Goal: Check status: Check status

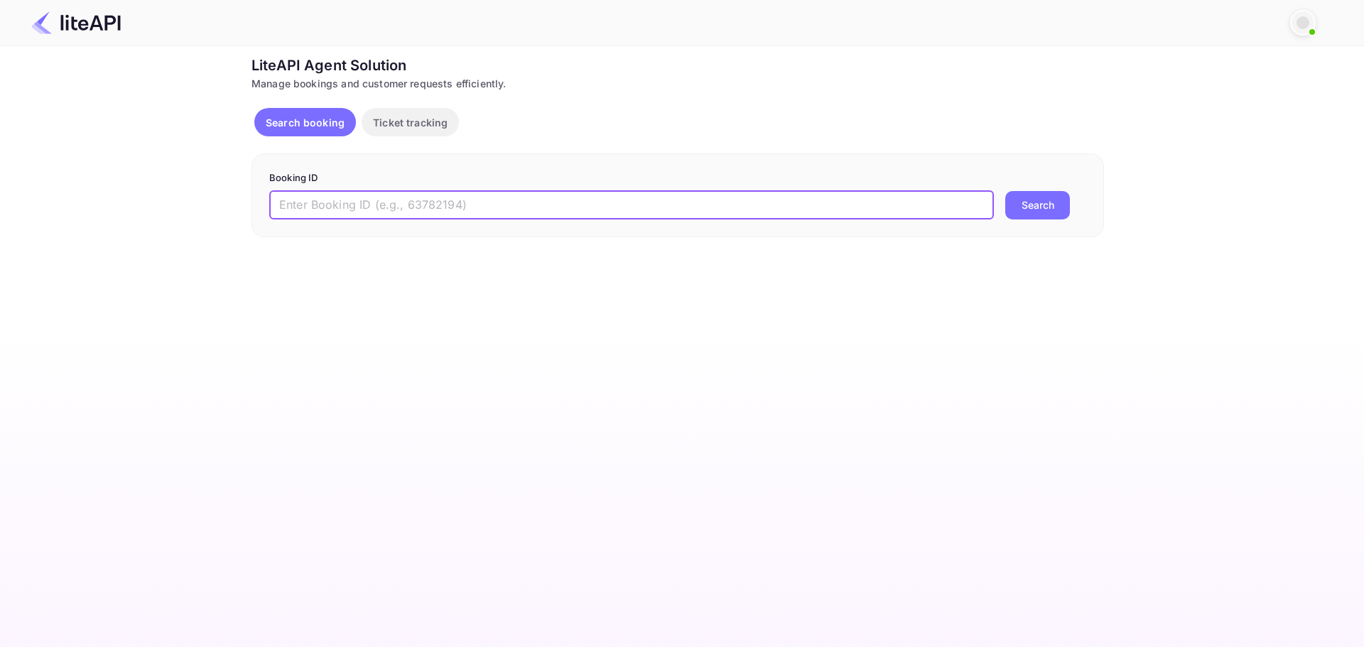
click at [548, 203] on input "text" at bounding box center [631, 205] width 725 height 28
type input "8584172"
click at [1005, 191] on button "Search" at bounding box center [1037, 205] width 65 height 28
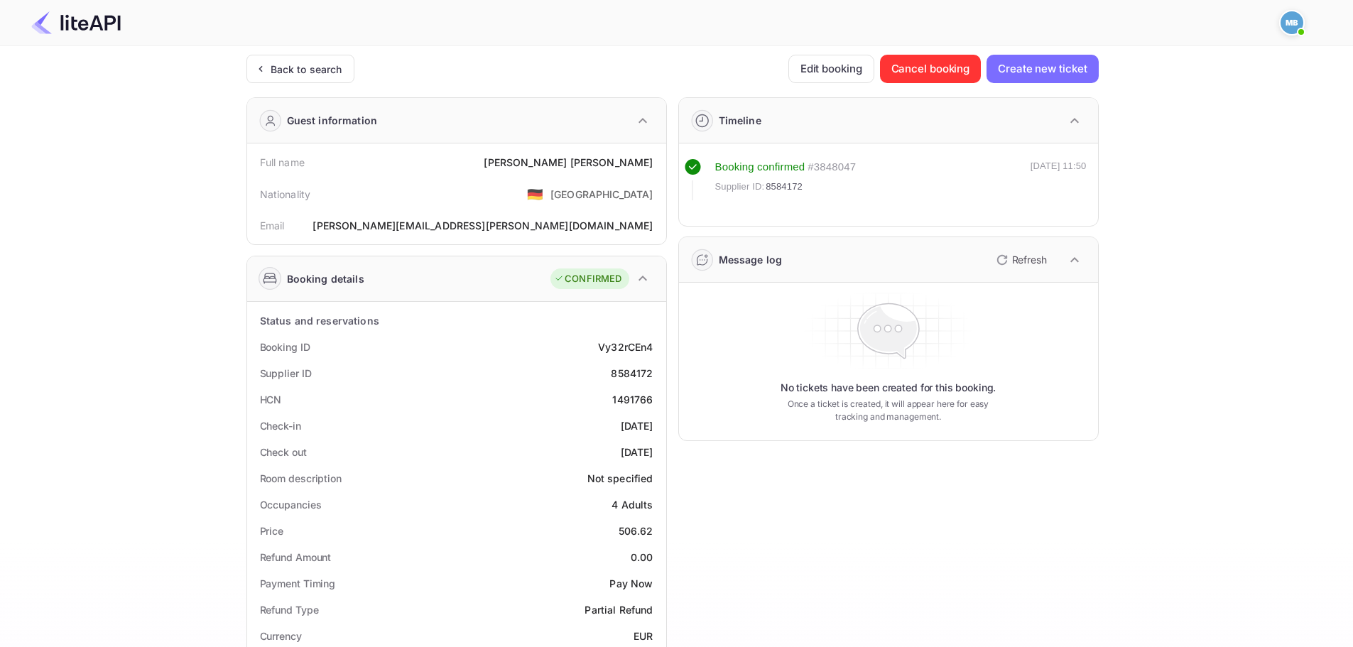
click at [1019, 258] on p "Refresh" at bounding box center [1029, 259] width 35 height 15
click at [1020, 261] on p "Refresh" at bounding box center [1029, 259] width 35 height 15
click at [1027, 253] on p "Refresh" at bounding box center [1029, 259] width 35 height 15
click at [1012, 255] on p "Refresh" at bounding box center [1029, 259] width 35 height 15
click at [1002, 261] on icon "button" at bounding box center [1002, 259] width 17 height 17
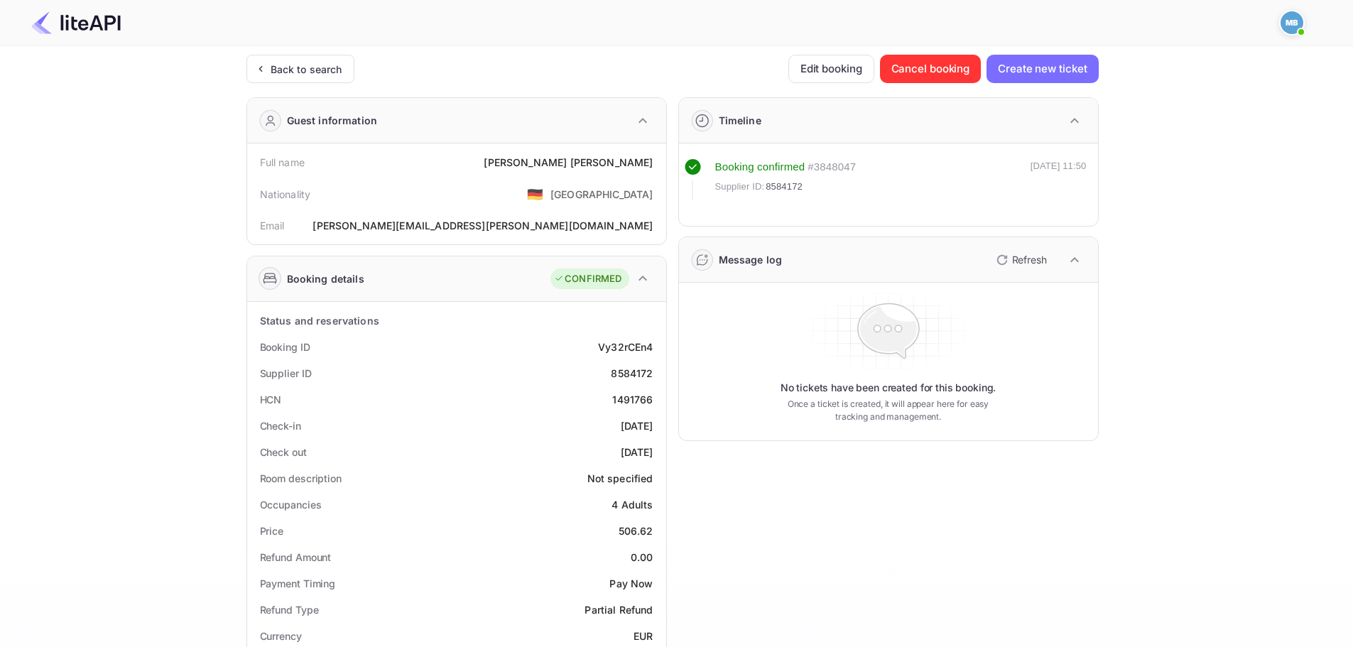
click at [997, 259] on icon "button" at bounding box center [1002, 260] width 10 height 10
click at [1009, 258] on icon "button" at bounding box center [1002, 259] width 17 height 17
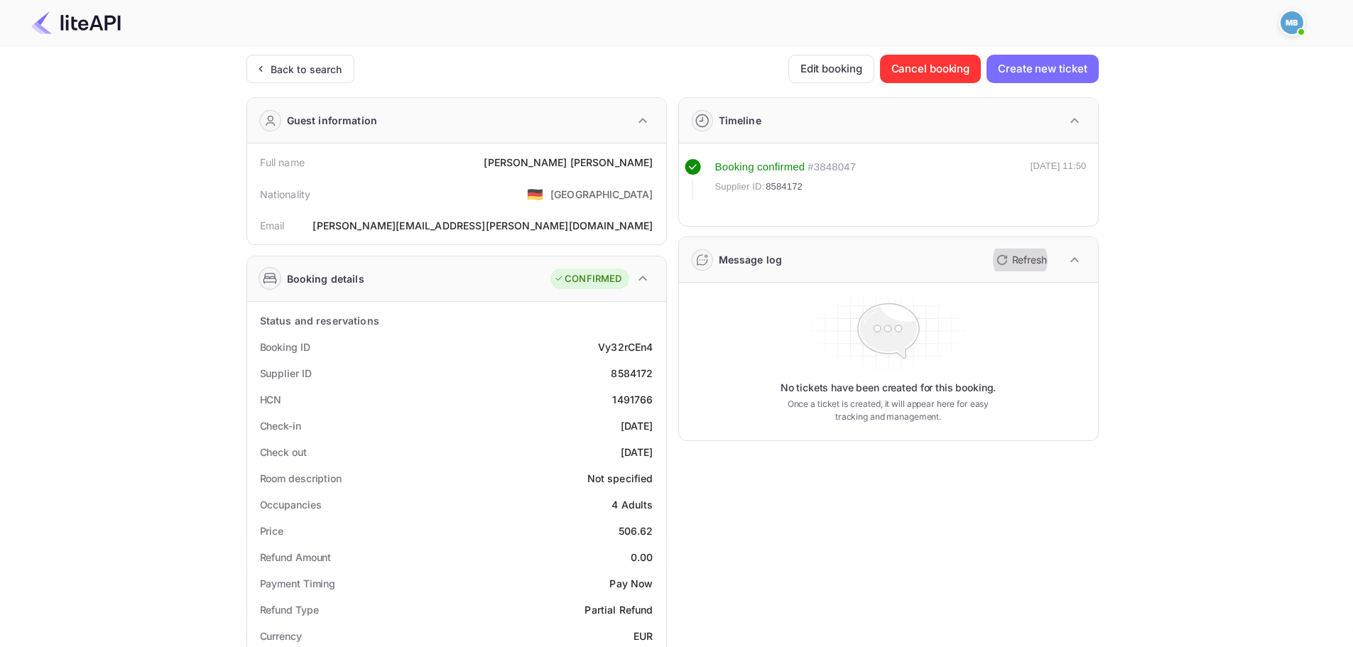
click at [998, 256] on icon "button" at bounding box center [1002, 260] width 10 height 10
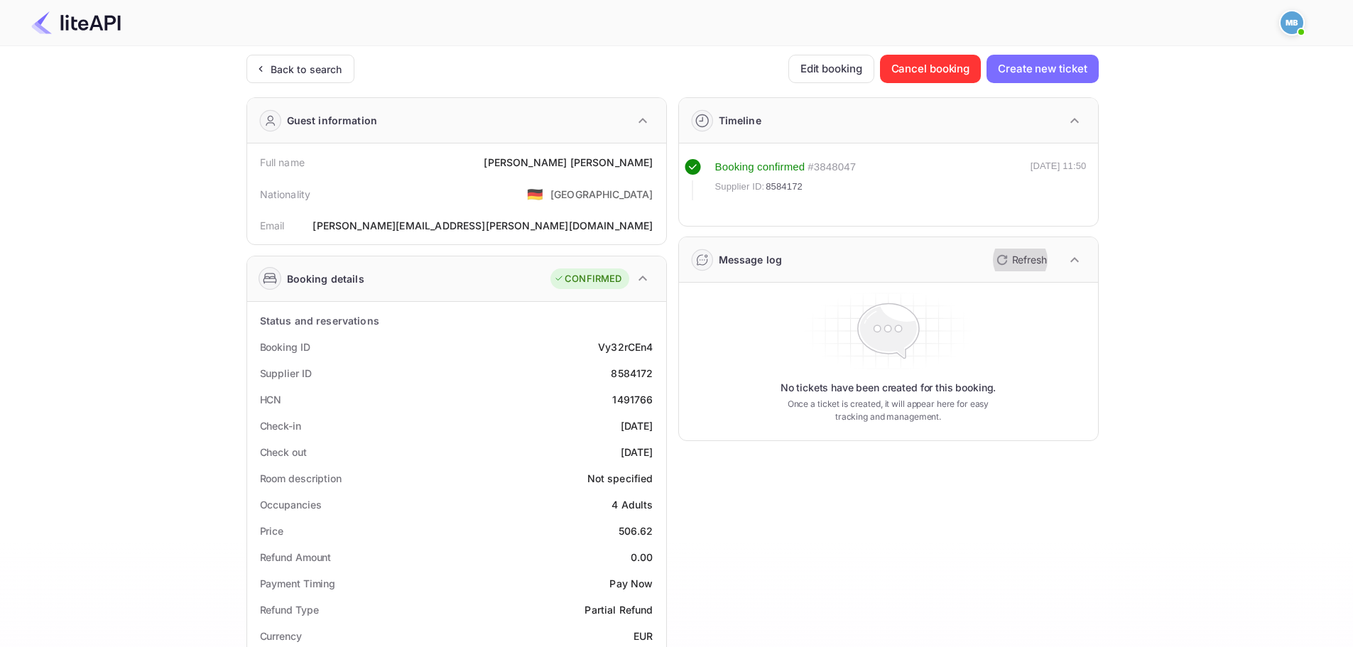
click at [998, 256] on icon "button" at bounding box center [1002, 260] width 10 height 10
click at [1003, 266] on icon "button" at bounding box center [1002, 259] width 17 height 17
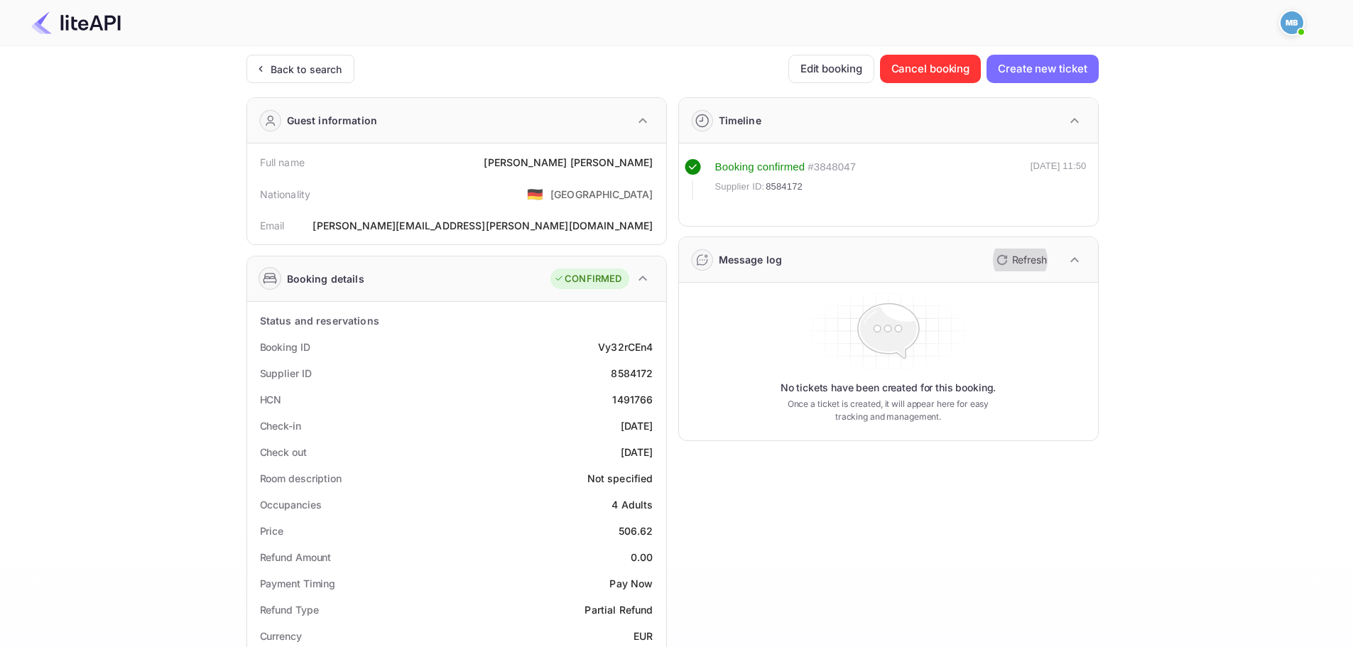
click at [1003, 266] on icon "button" at bounding box center [1002, 259] width 17 height 17
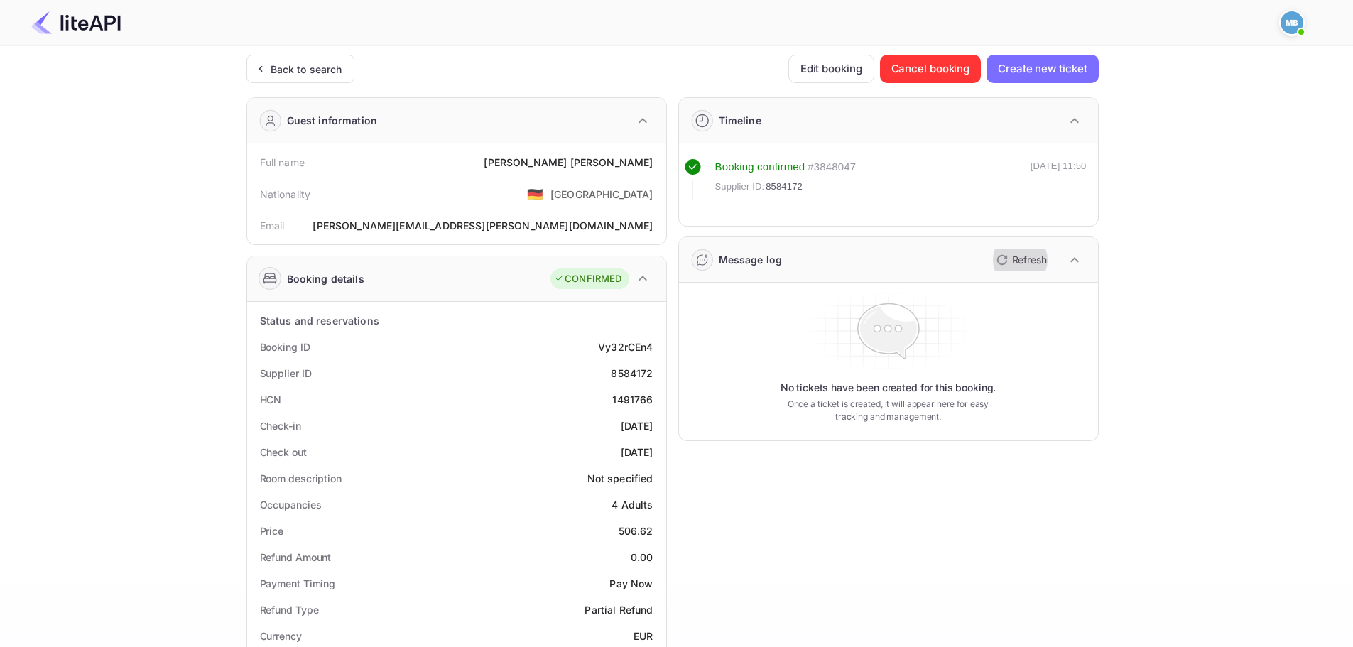
click at [1003, 266] on icon "button" at bounding box center [1002, 259] width 17 height 17
click at [1010, 258] on button "Refresh" at bounding box center [1020, 260] width 65 height 23
click at [1008, 259] on icon "button" at bounding box center [1002, 259] width 17 height 17
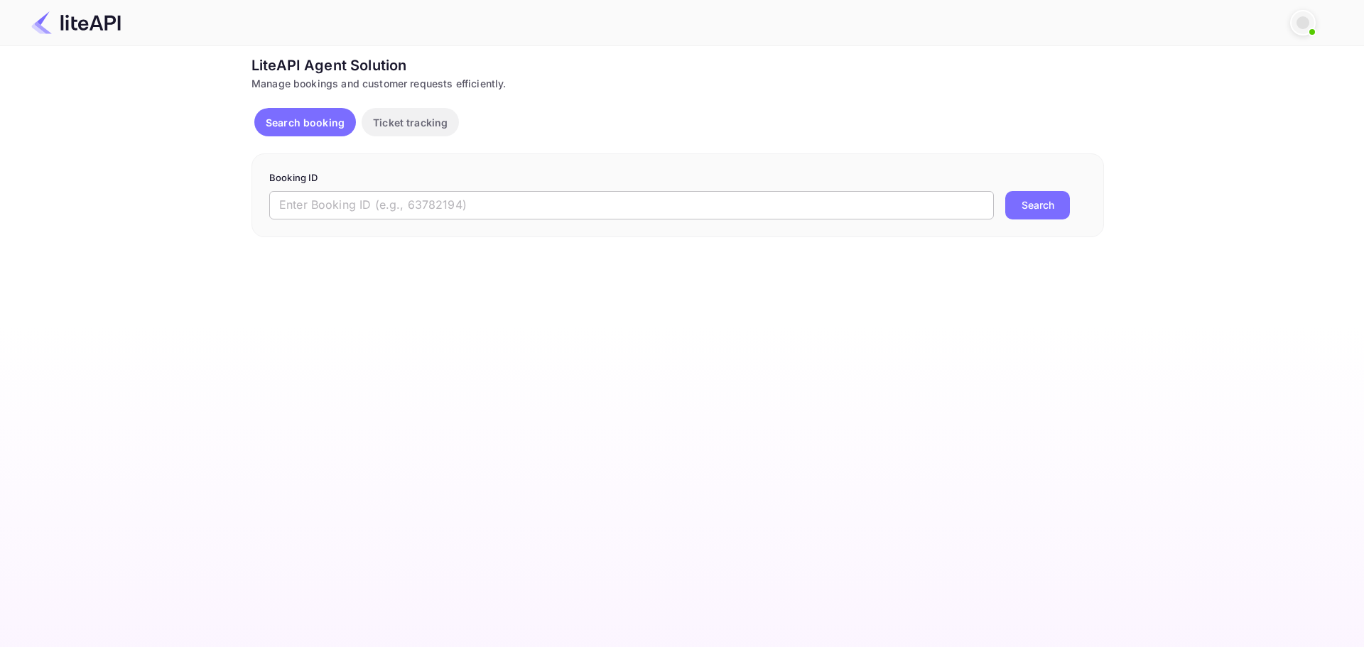
drag, startPoint x: 0, startPoint y: 0, endPoint x: 538, endPoint y: 203, distance: 575.5
click at [538, 203] on input "text" at bounding box center [631, 205] width 725 height 28
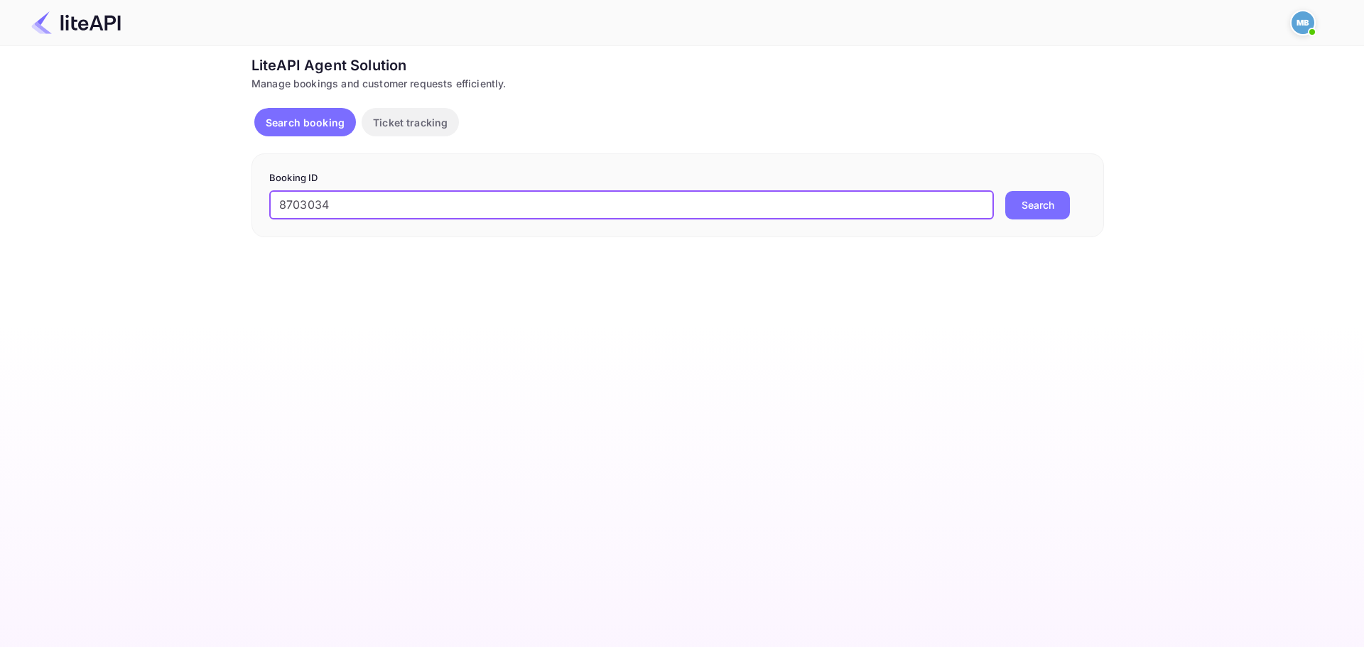
type input "8703034"
click at [1005, 191] on button "Search" at bounding box center [1037, 205] width 65 height 28
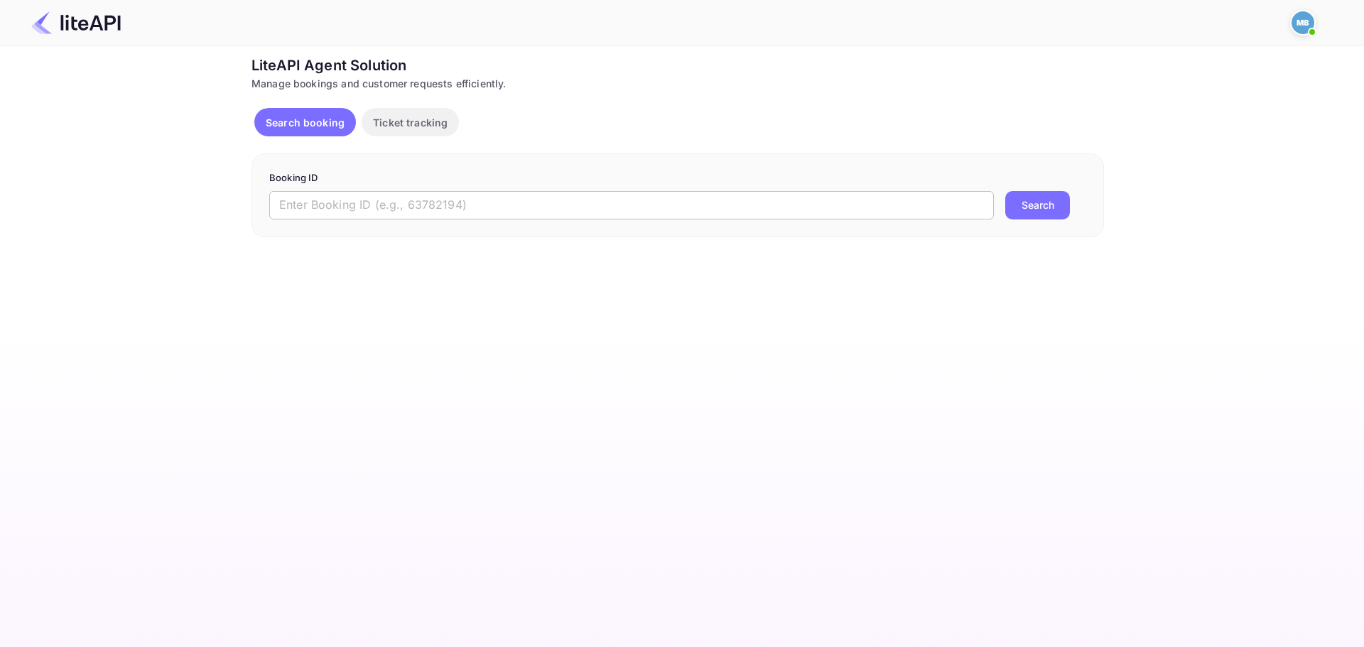
click at [578, 209] on input "text" at bounding box center [631, 205] width 725 height 28
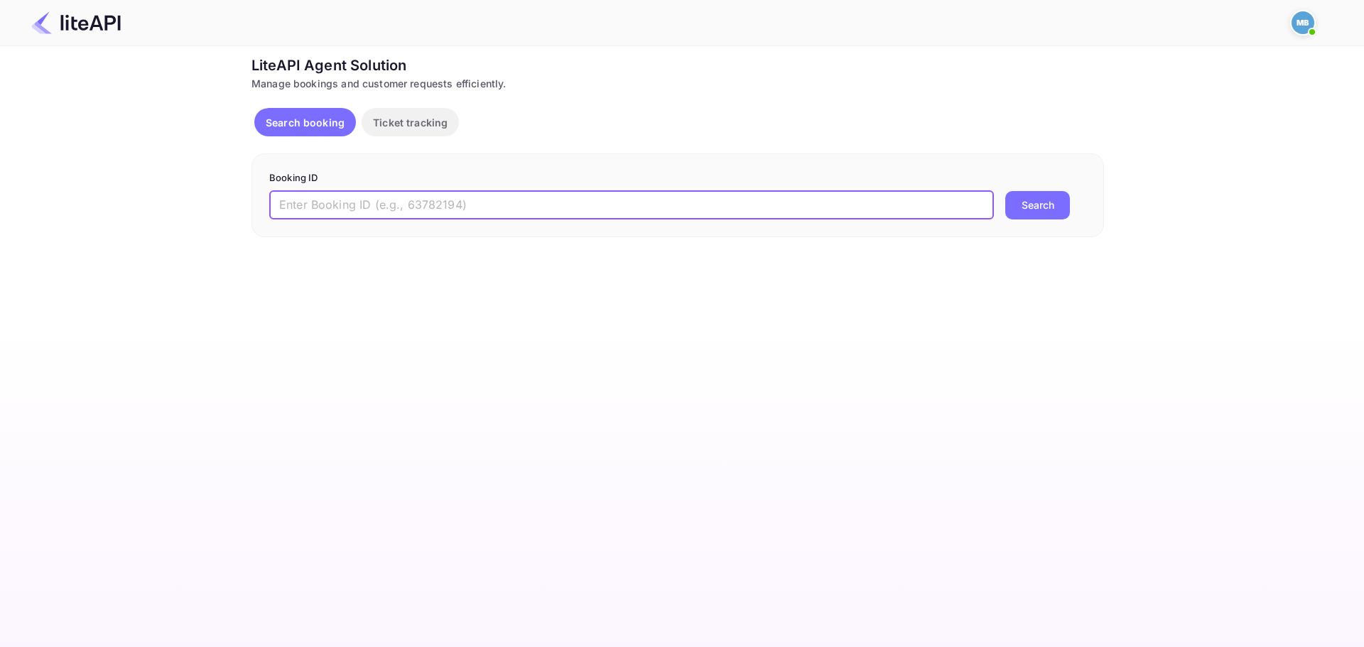
paste input "9118546"
type input "9118546"
click at [1005, 191] on button "Search" at bounding box center [1037, 205] width 65 height 28
